Goal: Task Accomplishment & Management: Manage account settings

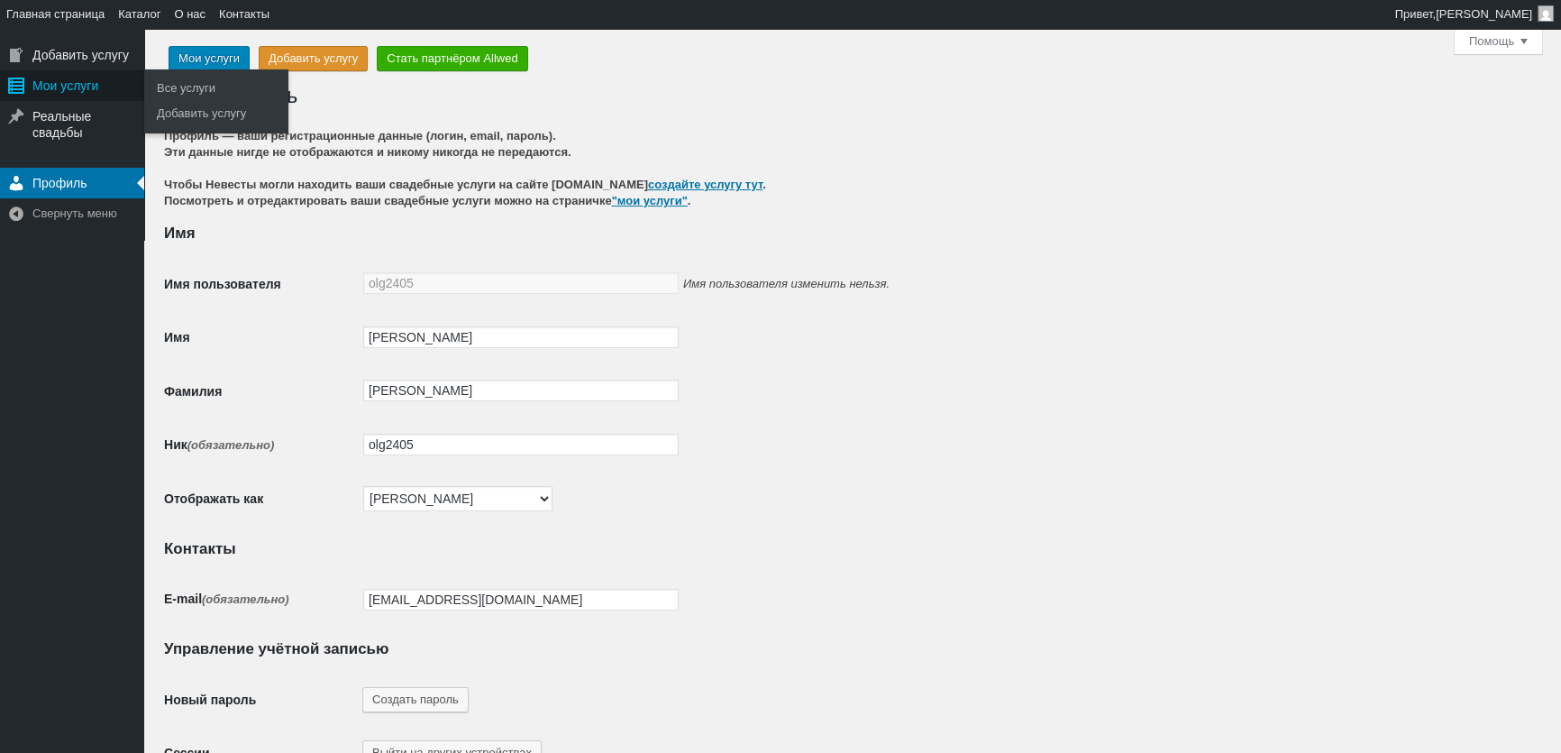
click at [30, 87] on div "Главное меню" at bounding box center [16, 85] width 32 height 31
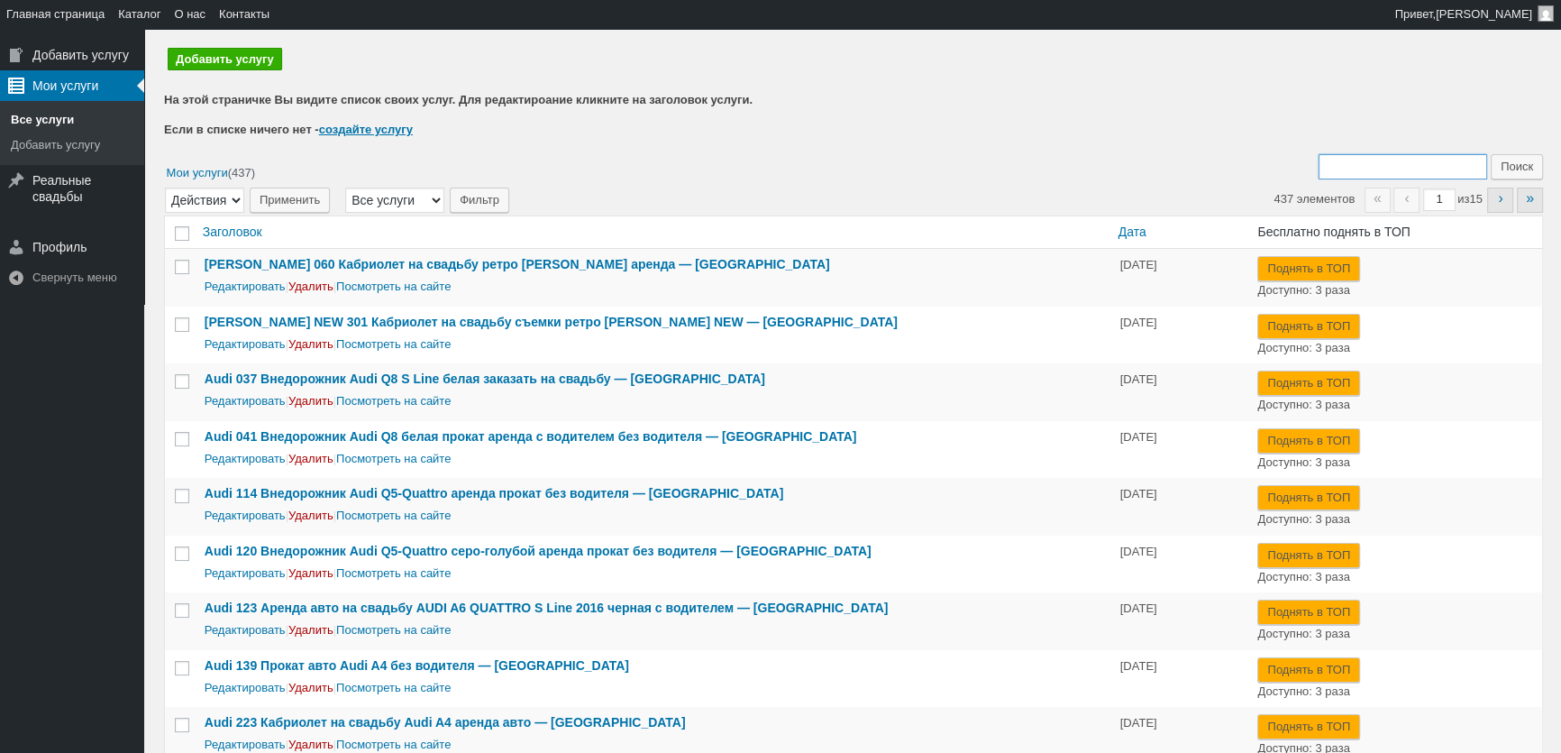
click at [1384, 171] on input "Поиск:" at bounding box center [1403, 166] width 169 height 25
type input "208"
click at [1491, 154] on input "Поиск" at bounding box center [1517, 166] width 52 height 25
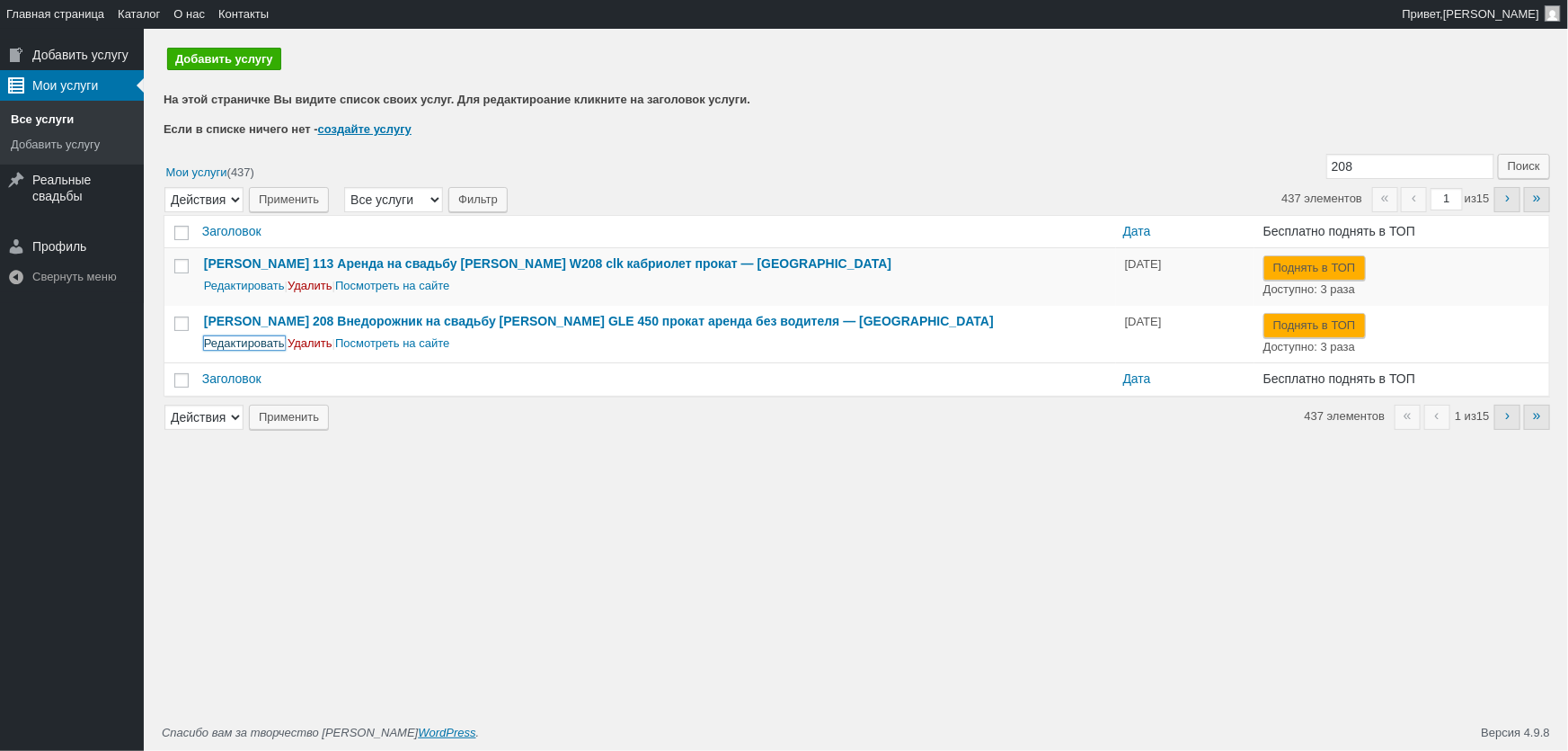
click at [260, 344] on link "Редактировать" at bounding box center [244, 343] width 81 height 14
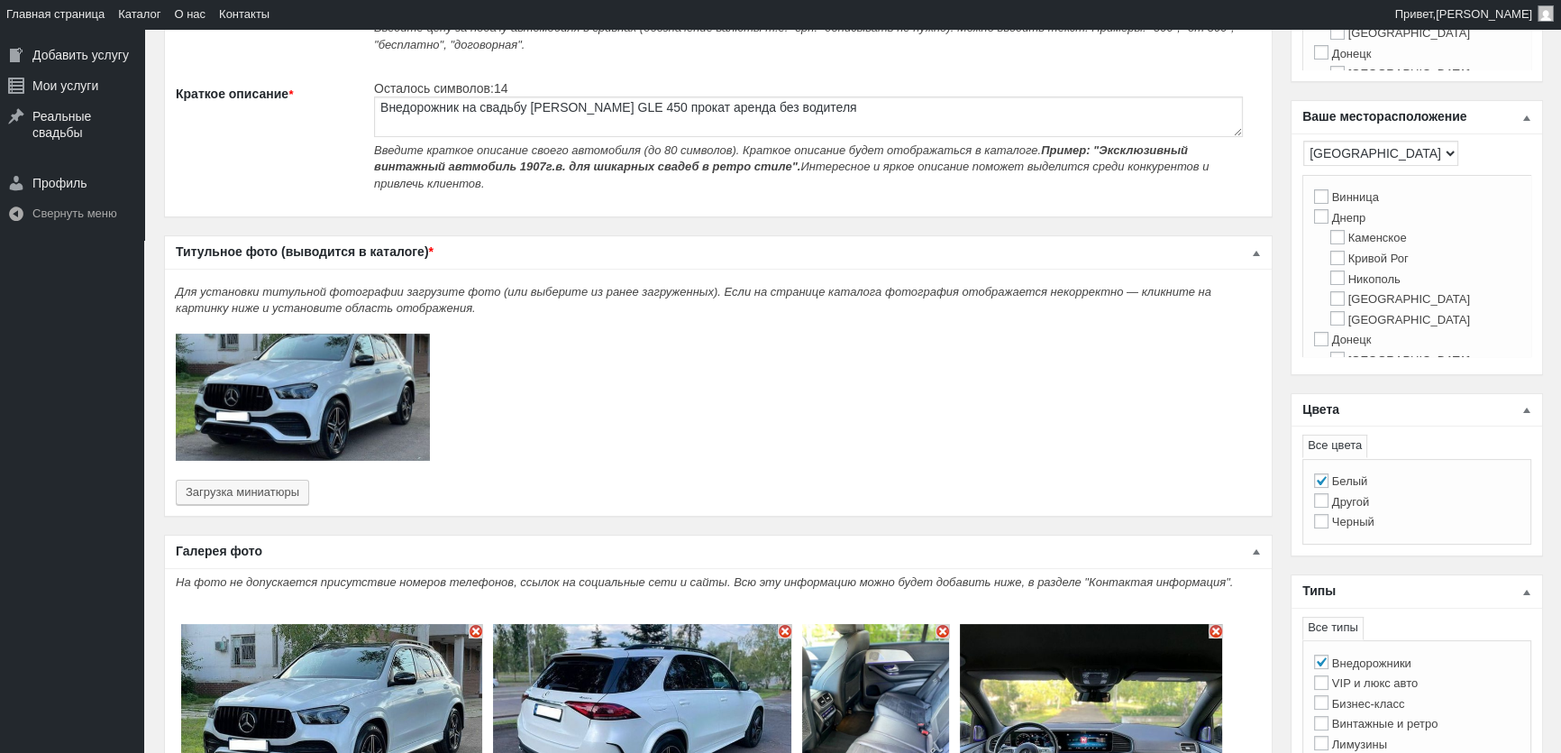
scroll to position [655, 0]
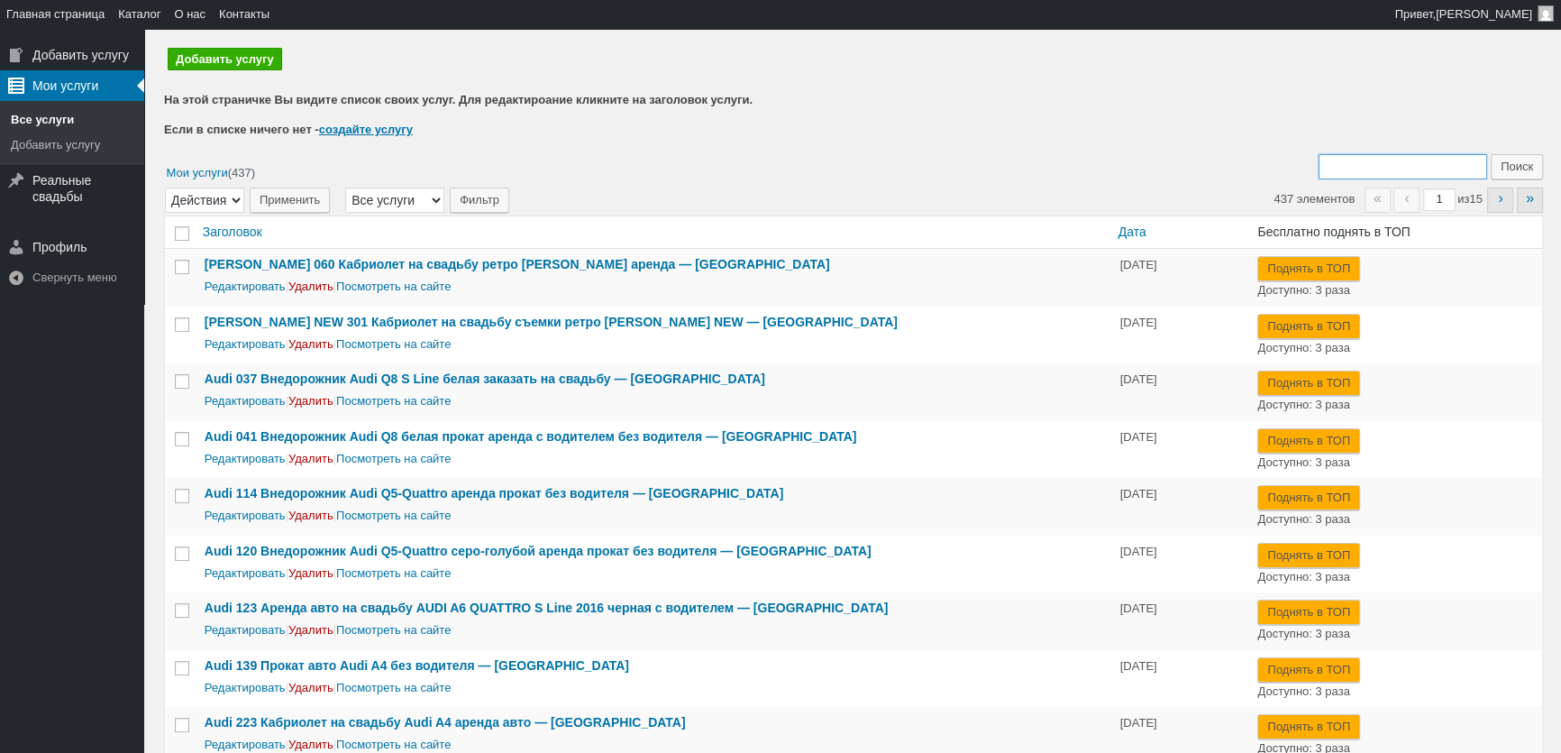
click at [1385, 160] on input "Поиск:" at bounding box center [1403, 166] width 169 height 25
type input "208"
click at [1491, 154] on input "Поиск" at bounding box center [1517, 166] width 52 height 25
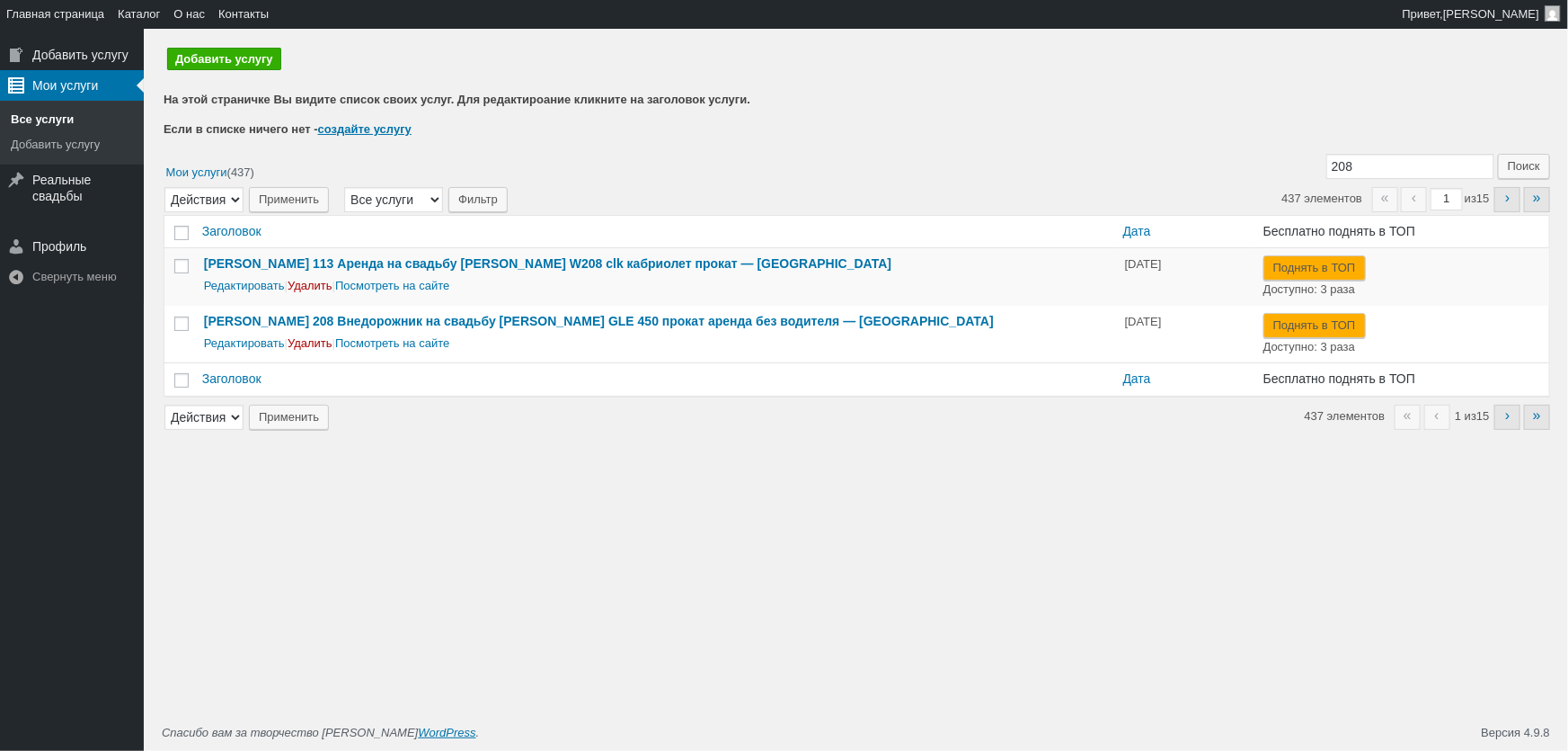
click at [271, 277] on div "Редактировать | Удалить | Посмотреть на сайте" at bounding box center [656, 285] width 903 height 20
click at [270, 284] on link "Редактировать" at bounding box center [244, 285] width 81 height 14
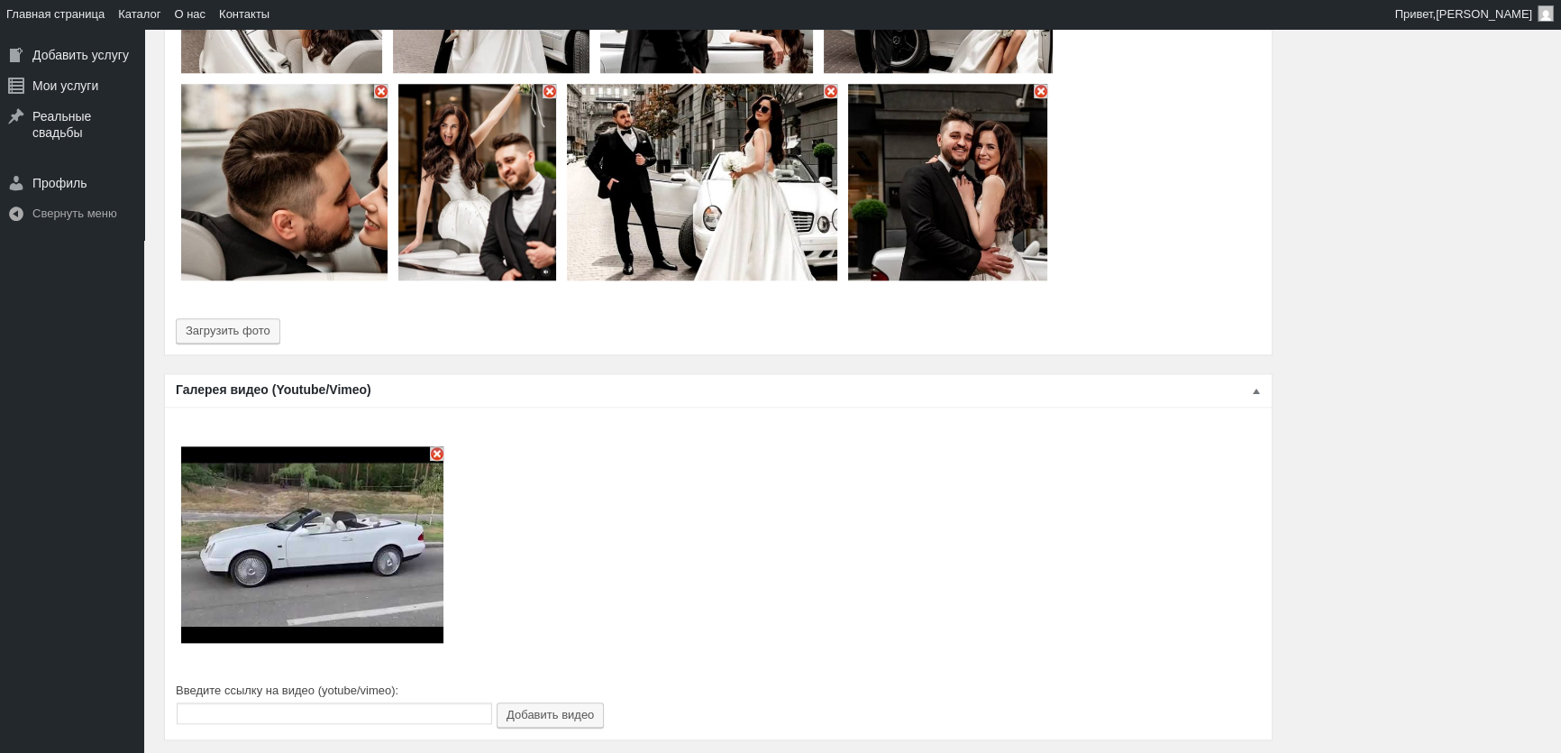
scroll to position [2540, 0]
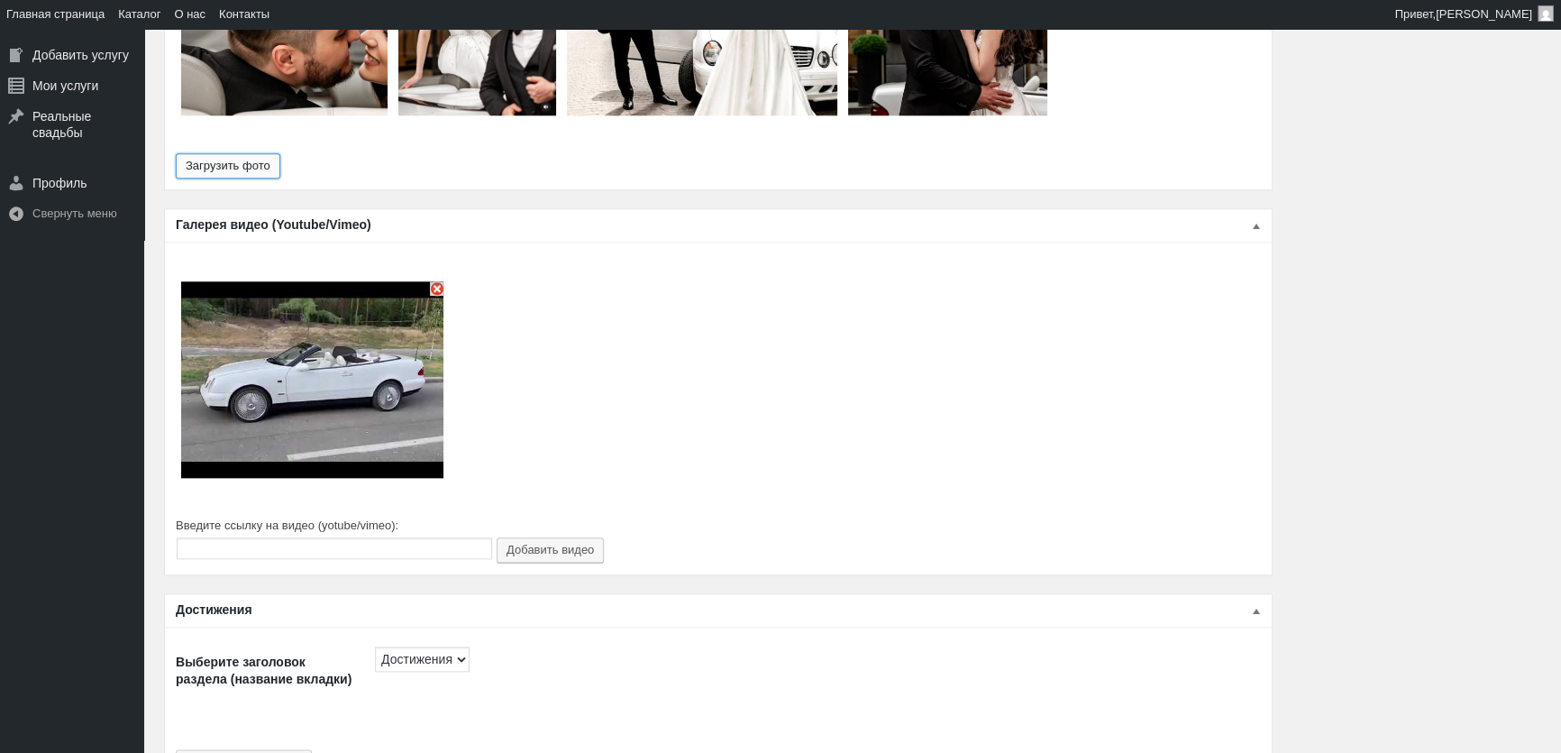
click at [263, 157] on button "Загрузить фото" at bounding box center [228, 165] width 105 height 25
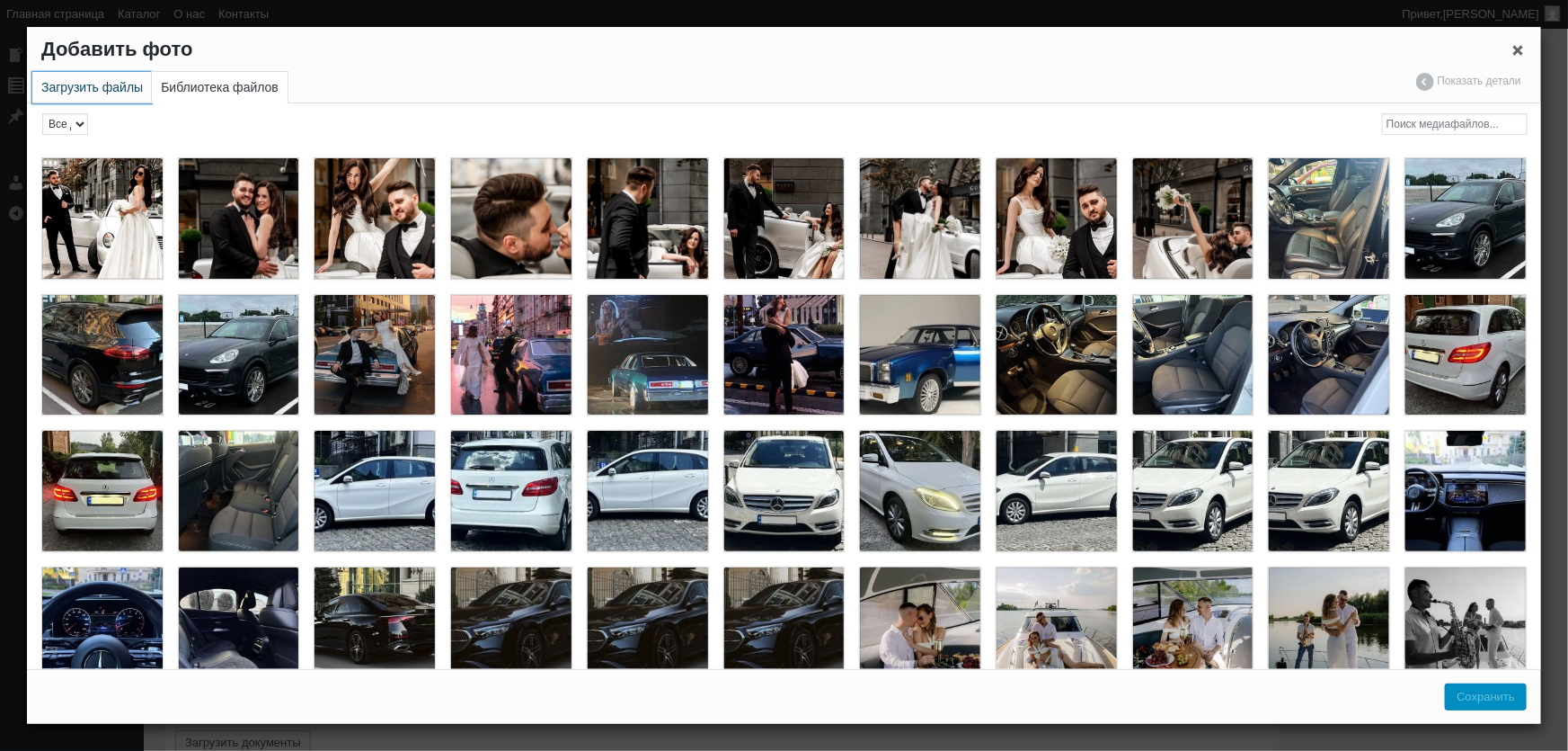
click at [121, 83] on link "Загрузить файлы" at bounding box center [92, 88] width 120 height 32
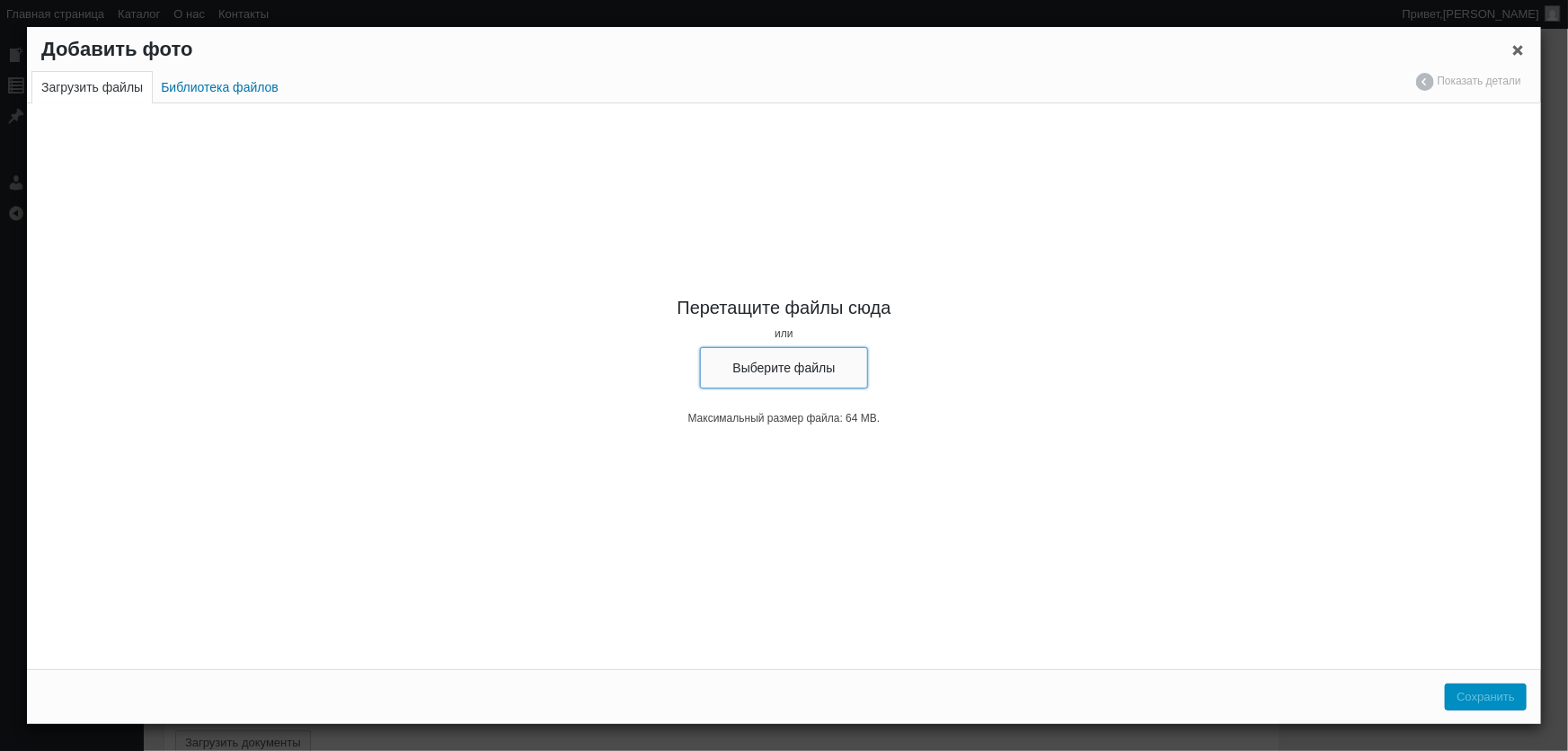
click at [860, 373] on button "Выберите файлы" at bounding box center [784, 367] width 168 height 41
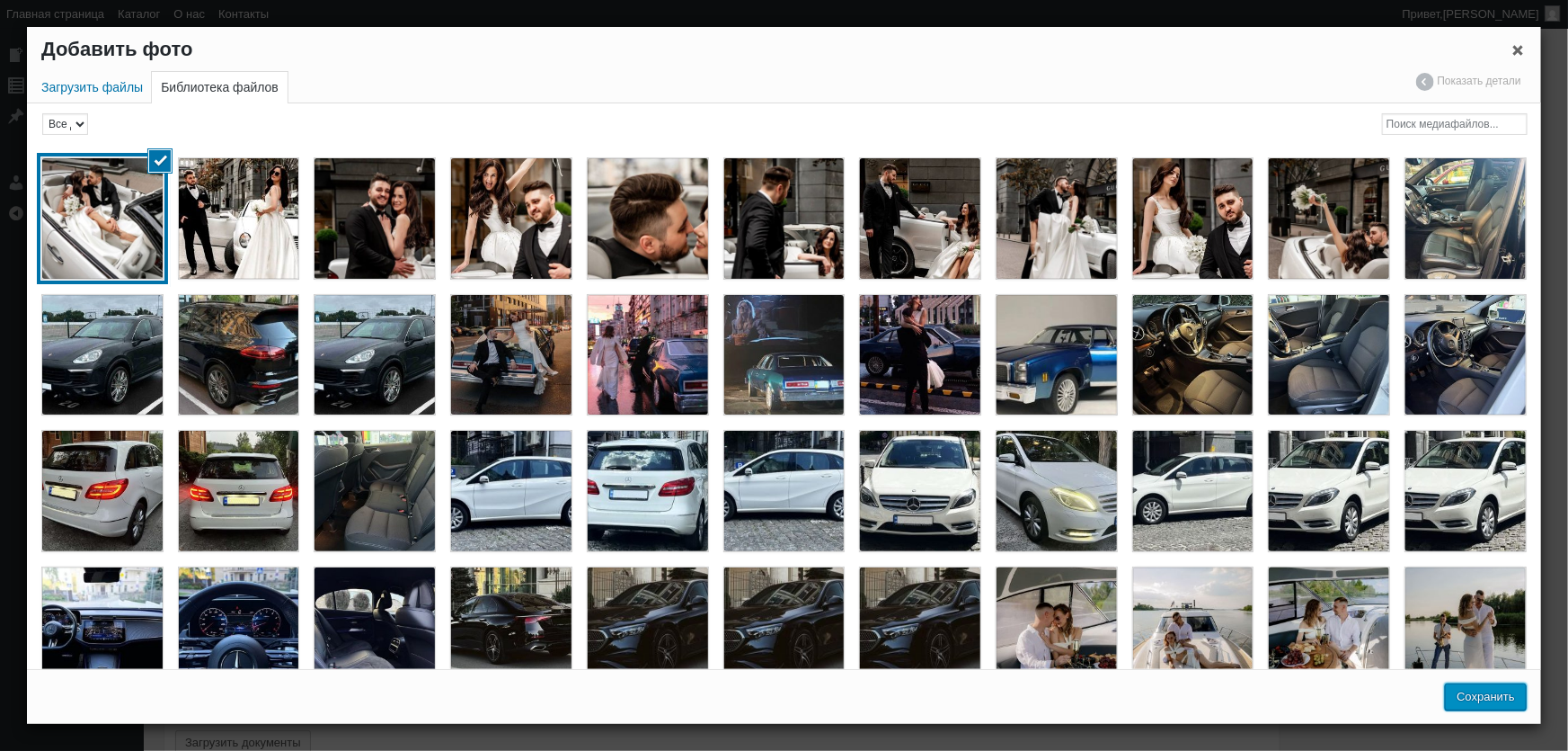
click at [1487, 699] on button "Сохранить" at bounding box center [1485, 696] width 82 height 27
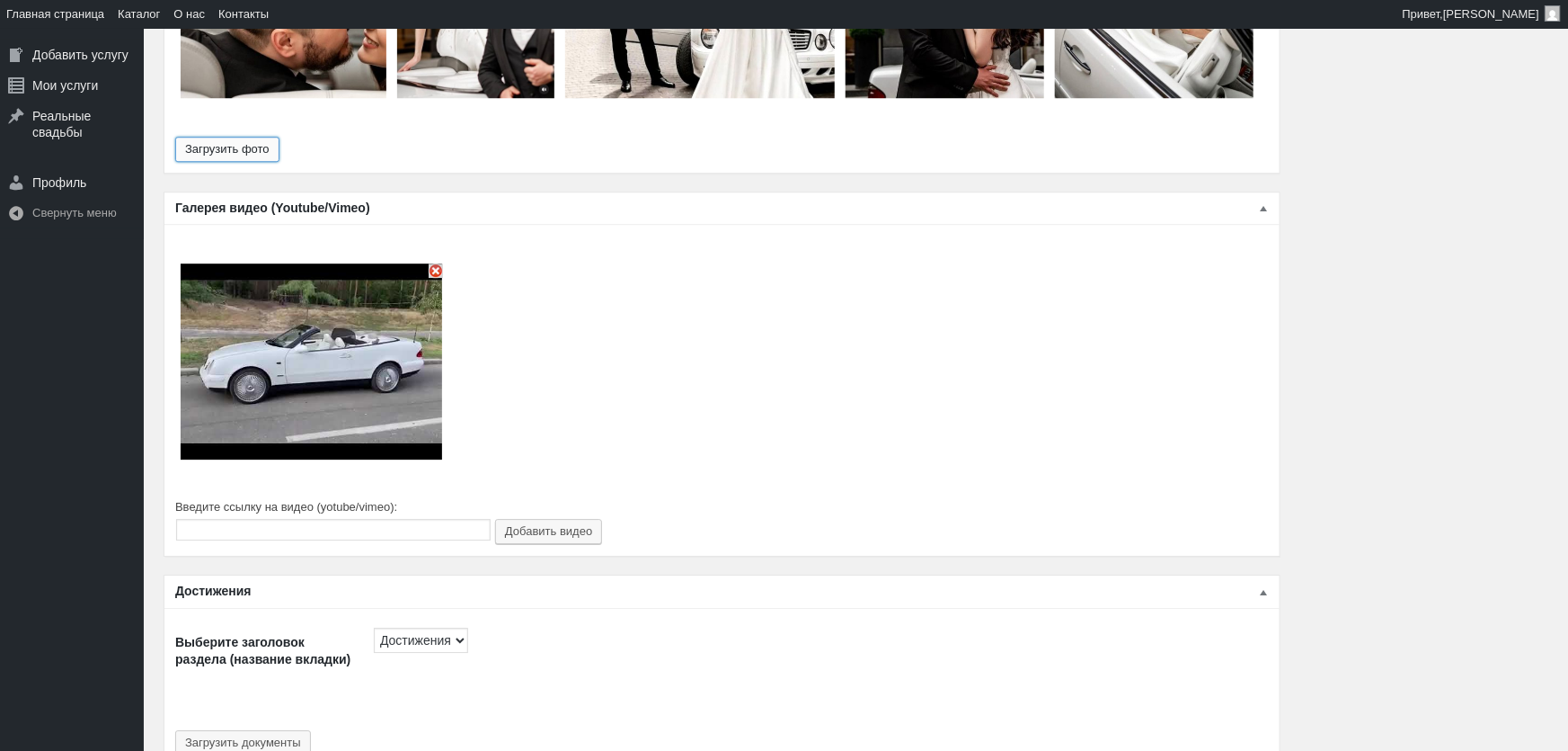
type input "26"
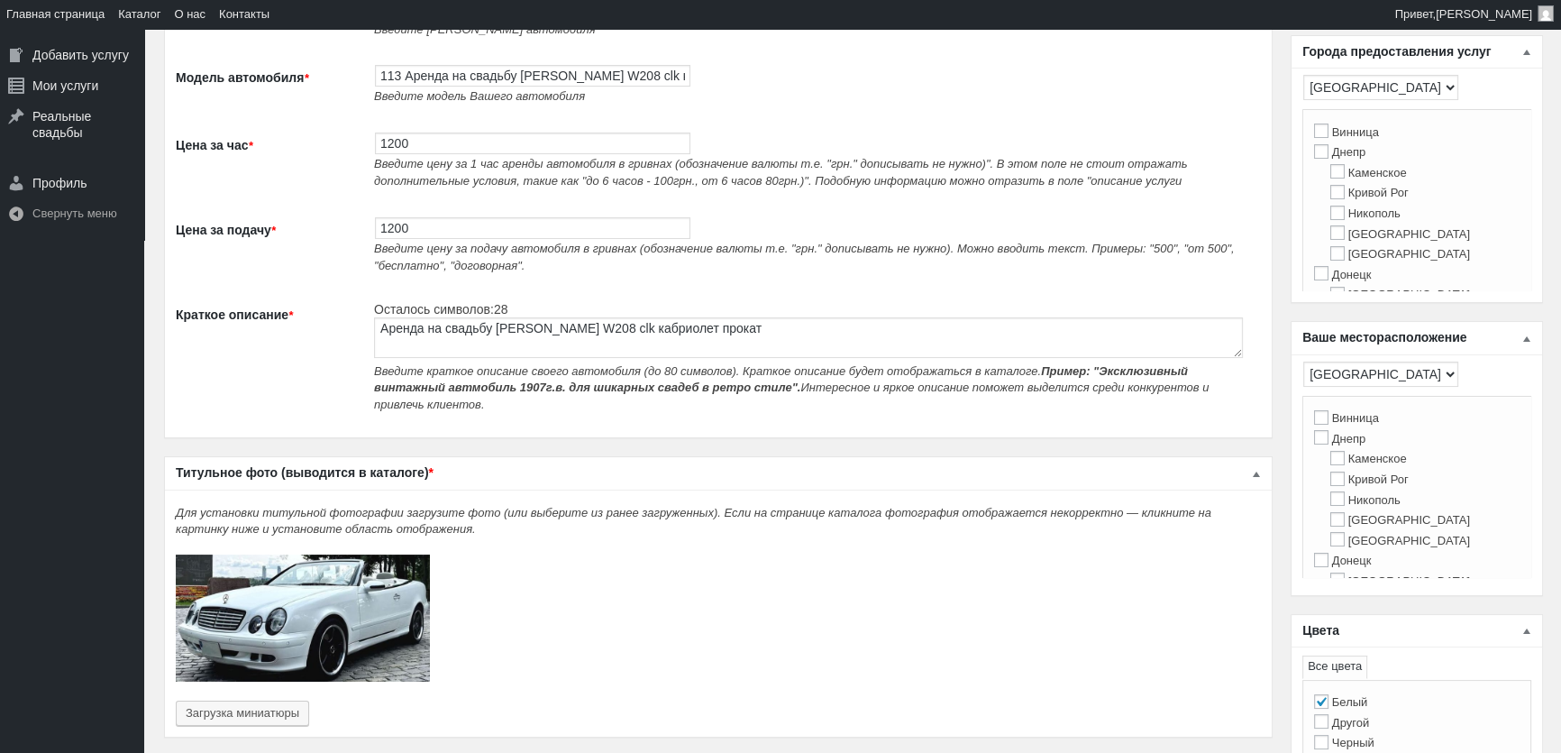
scroll to position [0, 0]
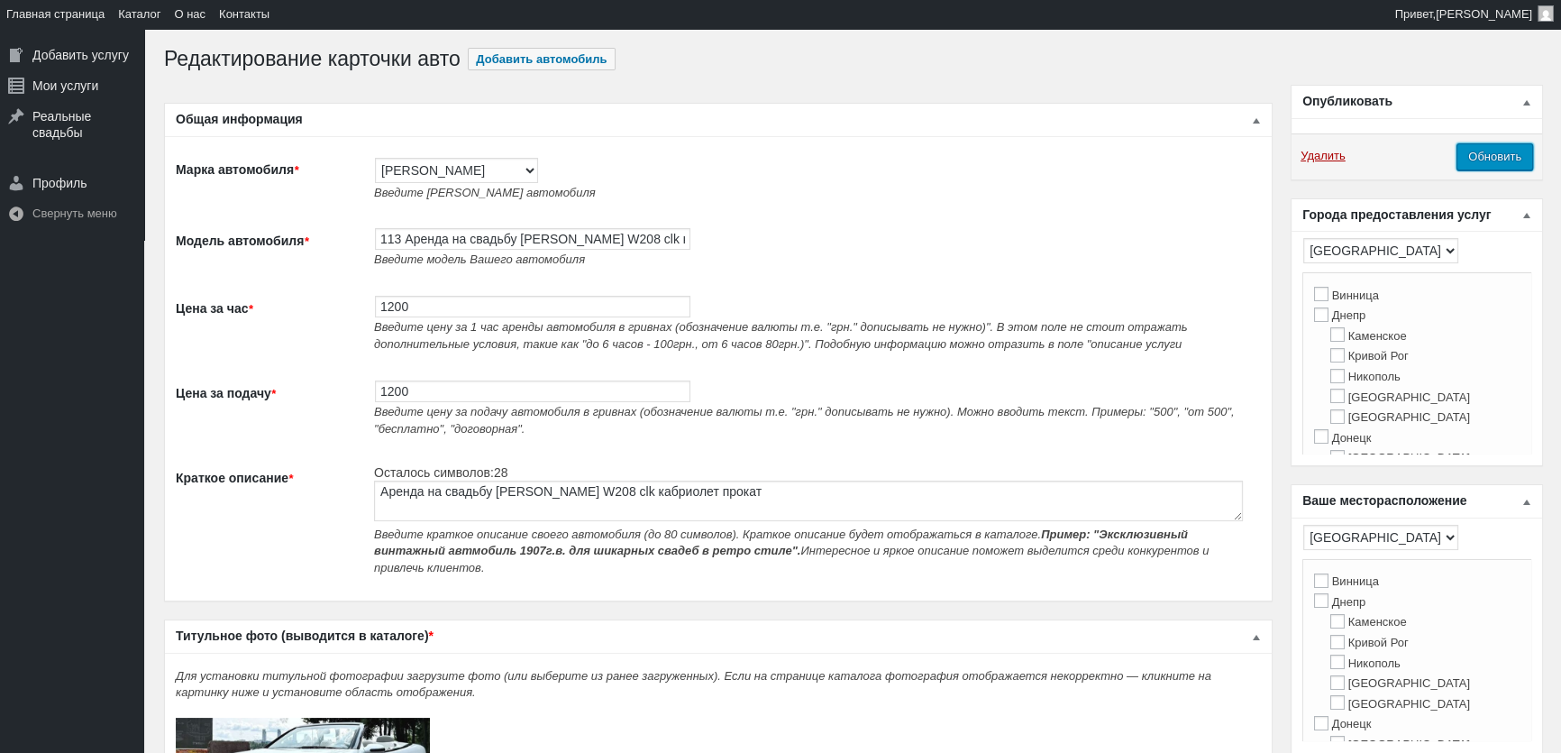
click at [1512, 165] on input "Обновить" at bounding box center [1495, 156] width 77 height 27
click at [1522, 152] on input "Обновить" at bounding box center [1495, 156] width 77 height 27
